Goal: Browse casually: Explore the website without a specific task or goal

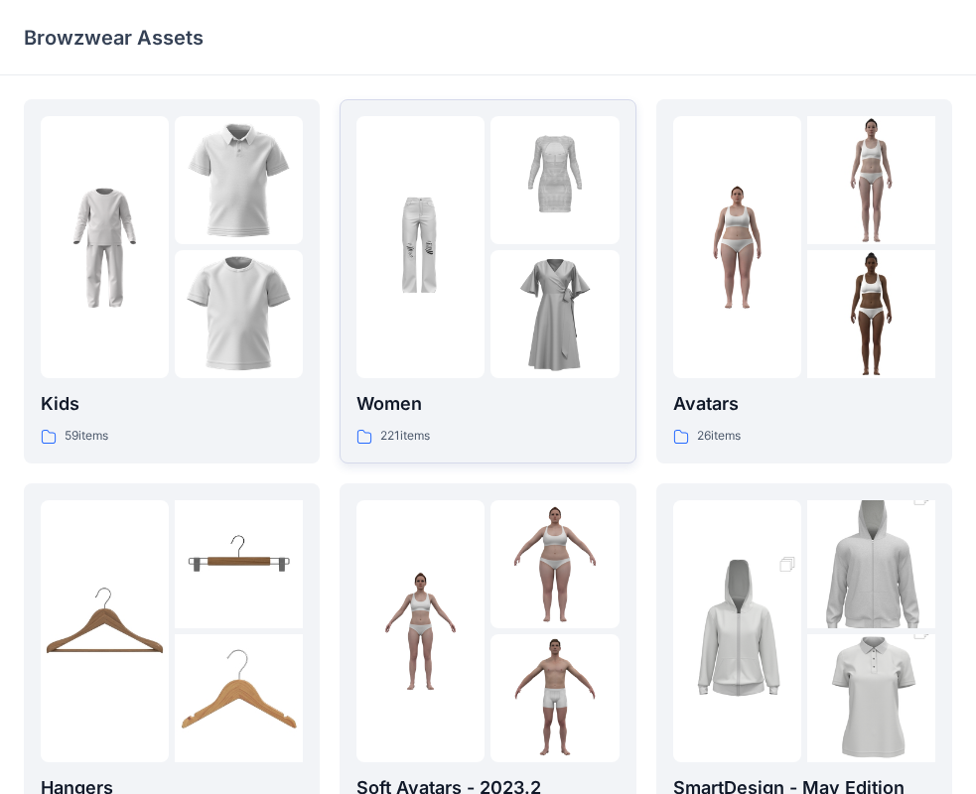
click at [462, 160] on div at bounding box center [420, 247] width 128 height 262
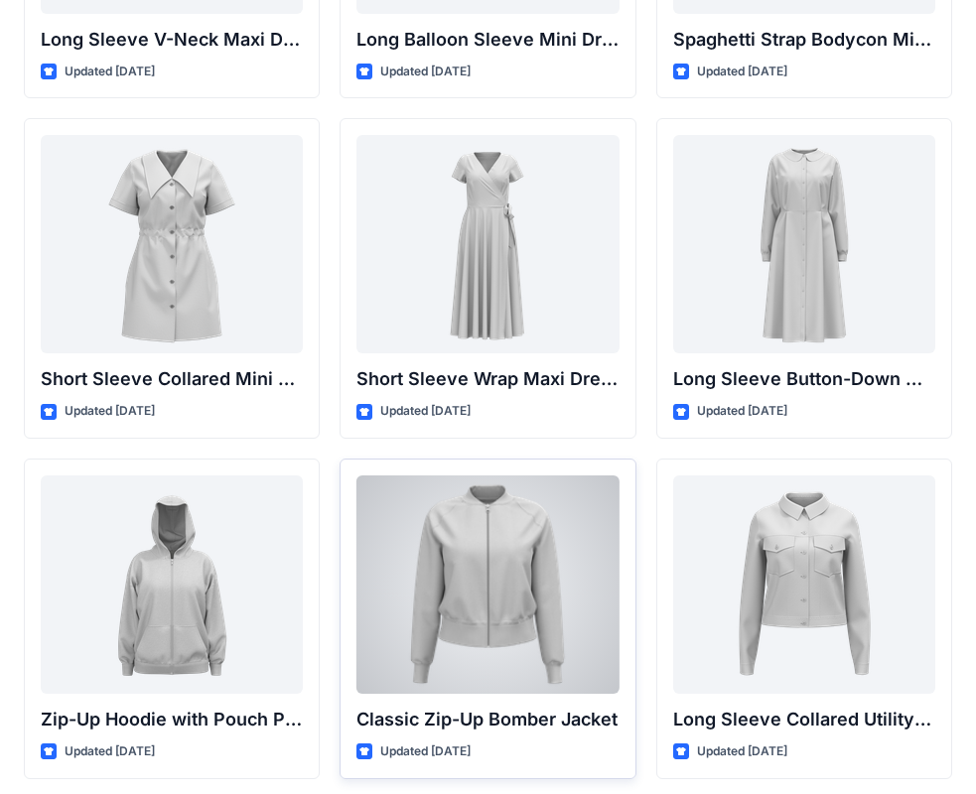
scroll to position [3462, 0]
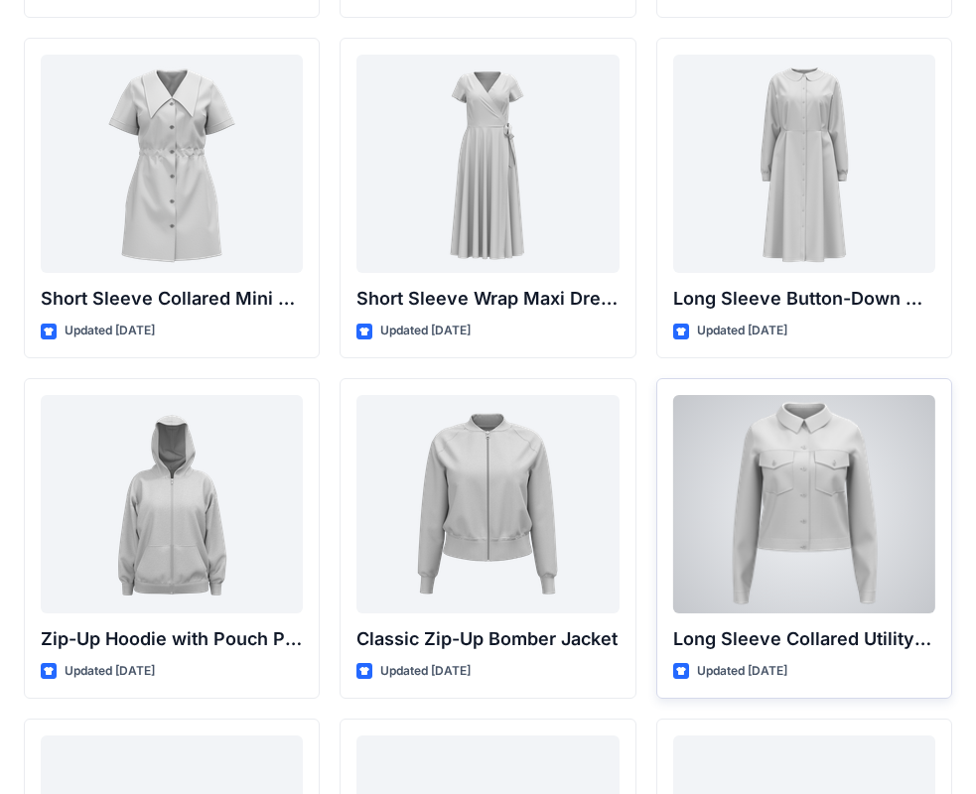
click at [808, 564] on div at bounding box center [804, 504] width 262 height 218
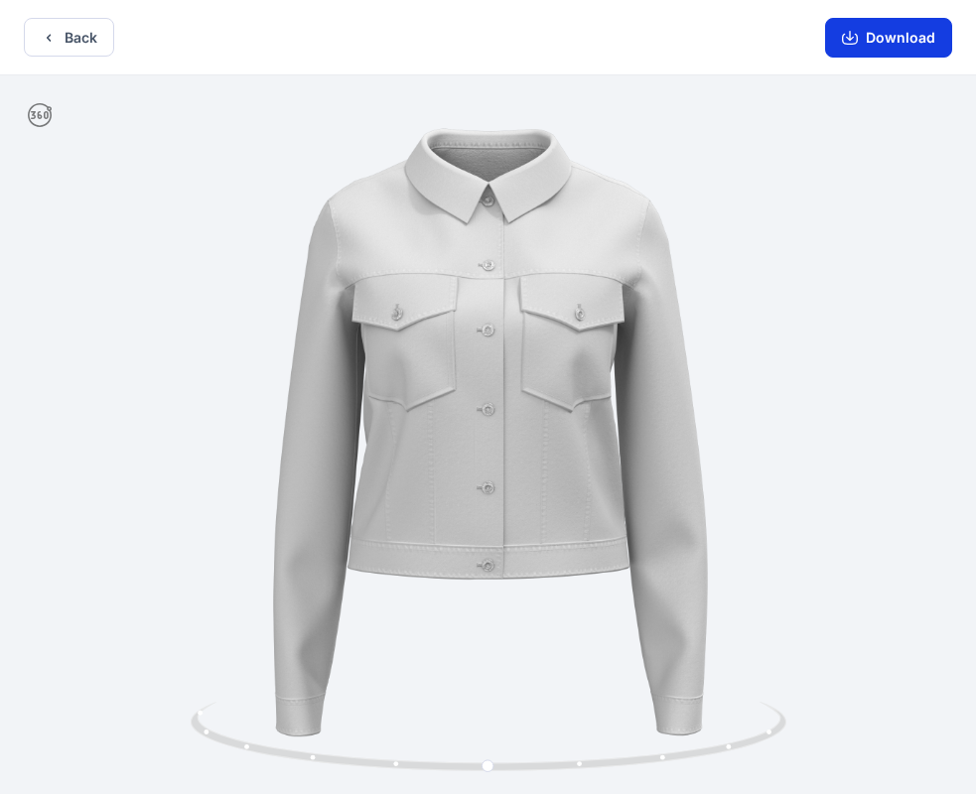
click at [921, 34] on button "Download" at bounding box center [888, 38] width 127 height 40
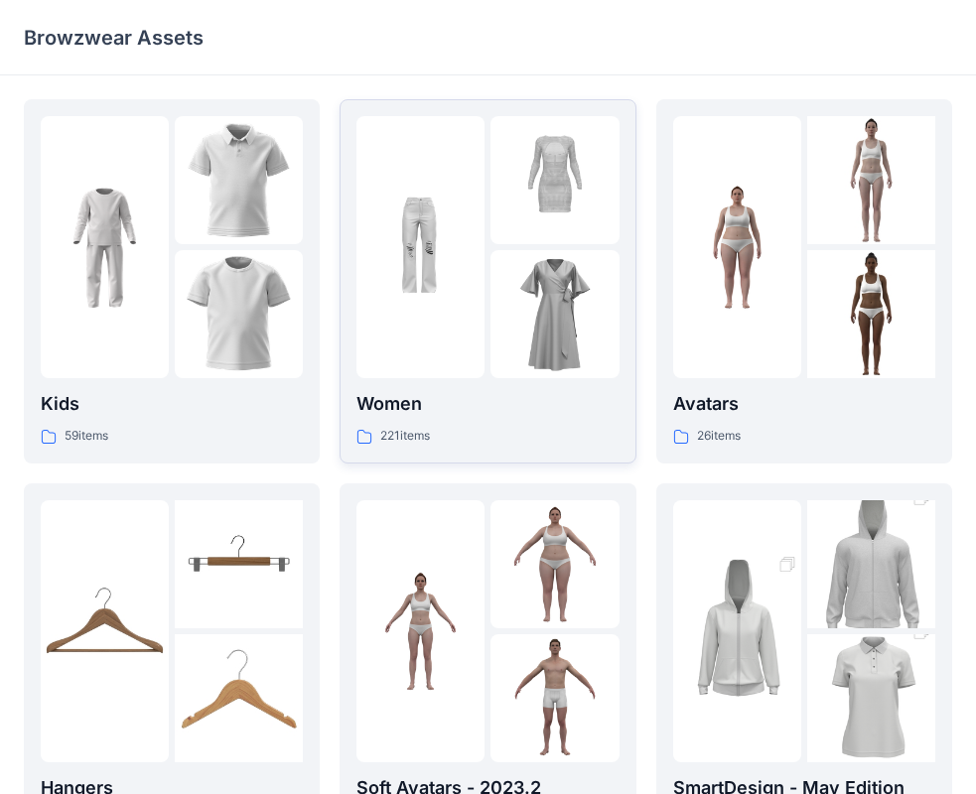
click at [542, 343] on div at bounding box center [554, 314] width 128 height 128
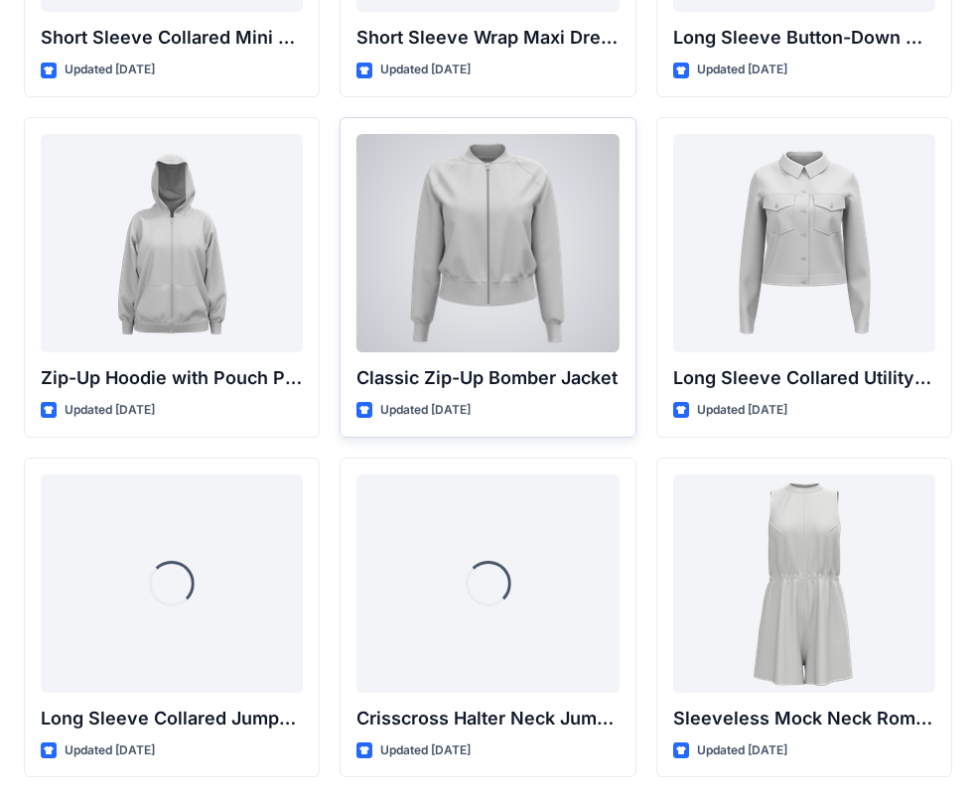
scroll to position [3760, 0]
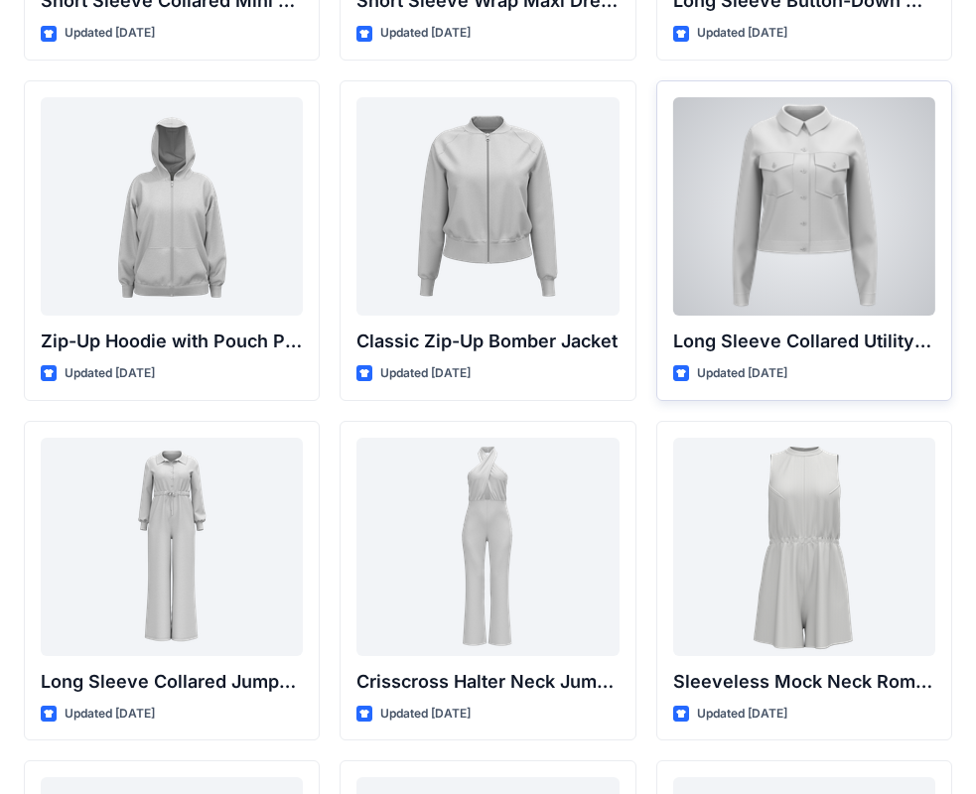
click at [802, 267] on div at bounding box center [804, 206] width 262 height 218
